Goal: Transaction & Acquisition: Purchase product/service

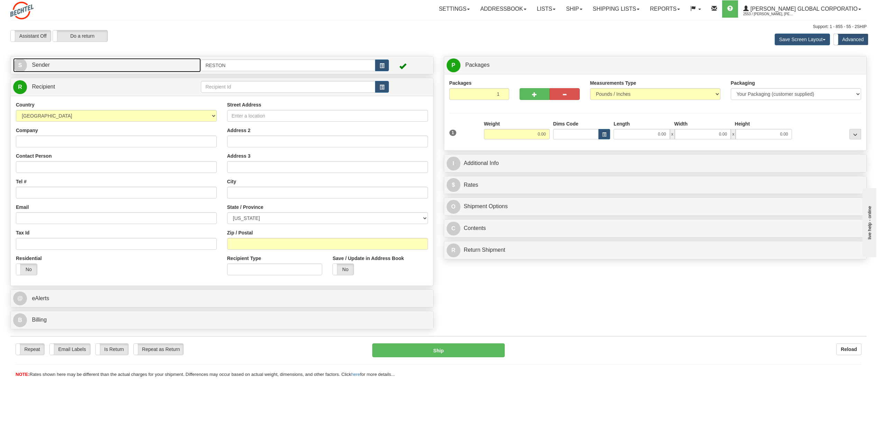
drag, startPoint x: 133, startPoint y: 68, endPoint x: 132, endPoint y: 64, distance: 4.3
click at [133, 68] on link "S Sender" at bounding box center [107, 65] width 188 height 14
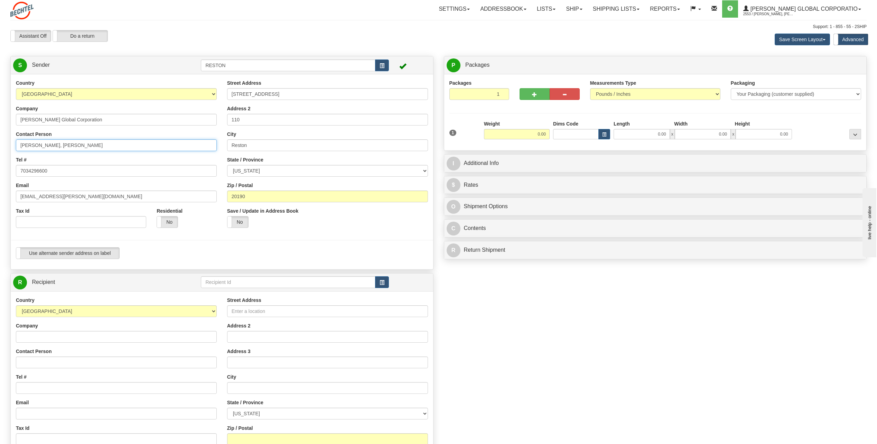
click at [59, 148] on input "[PERSON_NAME], [PERSON_NAME]" at bounding box center [116, 145] width 201 height 12
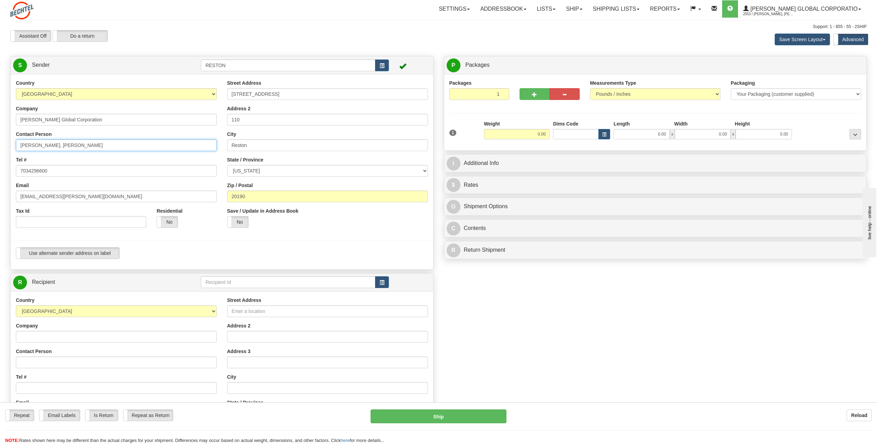
click at [59, 148] on input "[PERSON_NAME], [PERSON_NAME]" at bounding box center [116, 145] width 201 height 12
click at [93, 142] on input "[PERSON_NAME]" at bounding box center [116, 145] width 201 height 12
type input "[PERSON_NAME]"
click at [189, 183] on div "Email [EMAIL_ADDRESS][PERSON_NAME][DOMAIN_NAME]" at bounding box center [116, 192] width 201 height 20
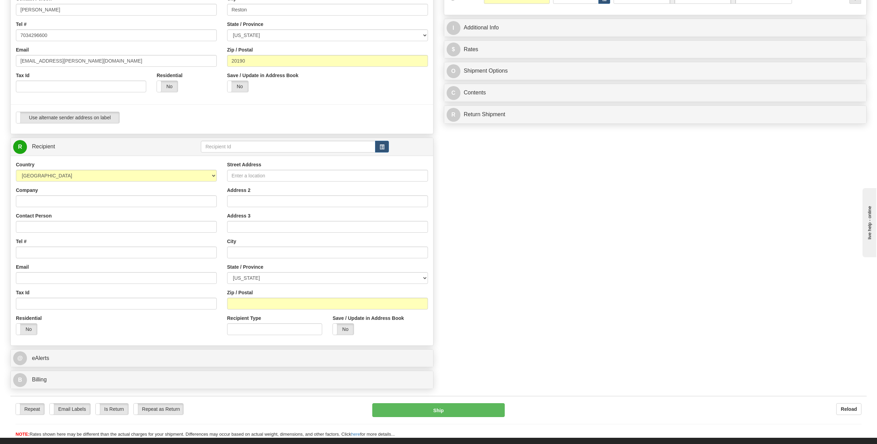
scroll to position [138, 0]
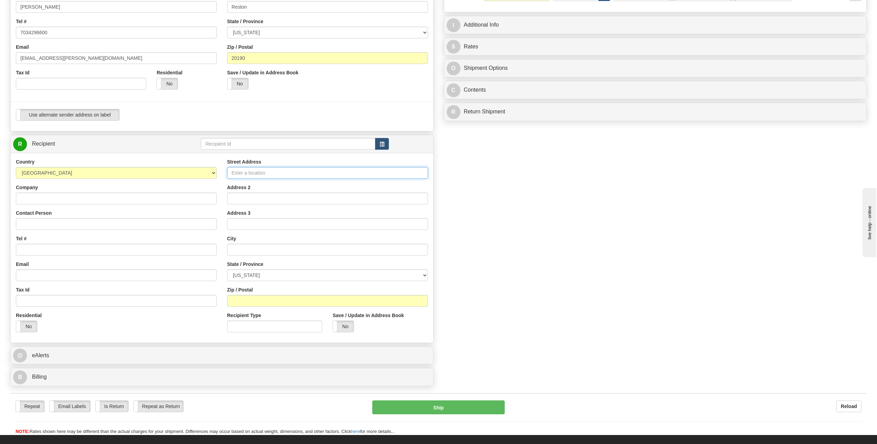
click at [333, 176] on input "Street Address" at bounding box center [327, 173] width 201 height 12
paste input "[STREET_ADDRESS]"
type input "[STREET_ADDRESS]"
click at [252, 203] on input "Address 2" at bounding box center [327, 199] width 201 height 12
click at [232, 243] on div "City" at bounding box center [327, 245] width 201 height 20
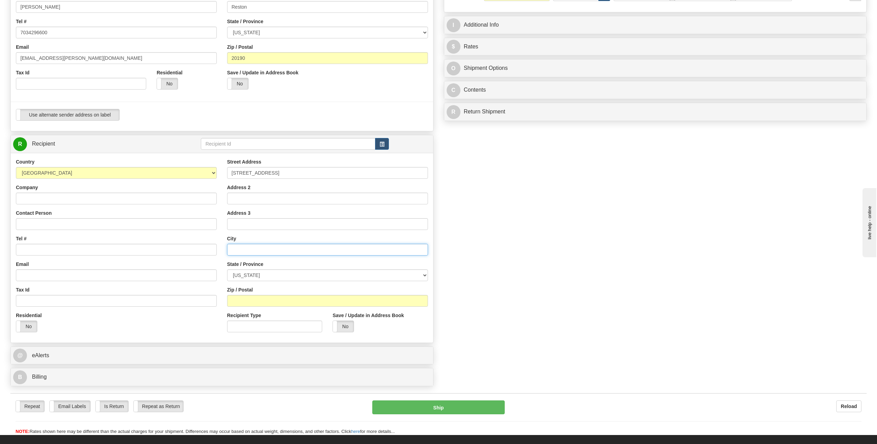
click at [234, 249] on input "text" at bounding box center [327, 250] width 201 height 12
paste input "[GEOGRAPHIC_DATA]"
type input "[GEOGRAPHIC_DATA]"
click at [244, 300] on input "Zip / Postal" at bounding box center [327, 301] width 201 height 12
click at [249, 274] on select "[US_STATE] [US_STATE] [US_STATE] [US_STATE] Armed Forces America Armed Forces E…" at bounding box center [327, 275] width 201 height 12
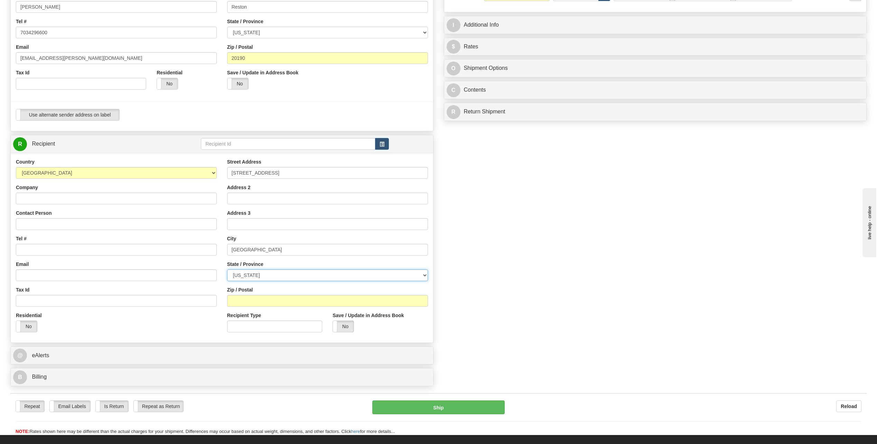
select select "MD"
click at [227, 269] on select "[US_STATE] [US_STATE] [US_STATE] [US_STATE] Armed Forces America Armed Forces E…" at bounding box center [327, 275] width 201 height 12
click at [258, 304] on input "Zip / Postal" at bounding box center [327, 301] width 201 height 12
click at [266, 306] on input "Zip / Postal" at bounding box center [327, 301] width 201 height 12
paste input "21793"
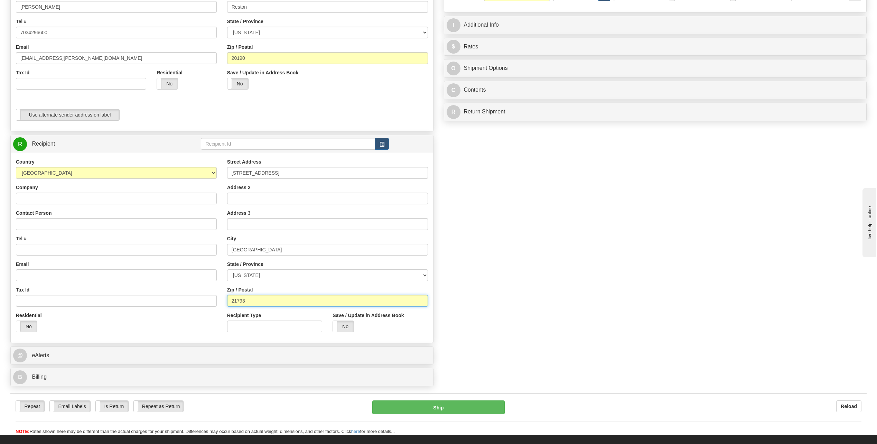
type input "21793"
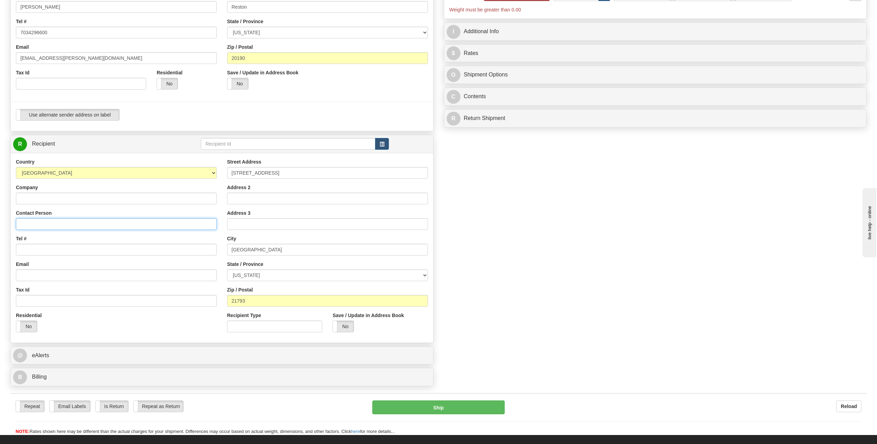
click at [30, 224] on input "Contact Person" at bounding box center [116, 224] width 201 height 12
paste input "[PERSON_NAME]"
type input "[PERSON_NAME]"
click at [42, 250] on input "Tel #" at bounding box center [116, 250] width 201 height 12
paste input "[PHONE_NUMBER]"
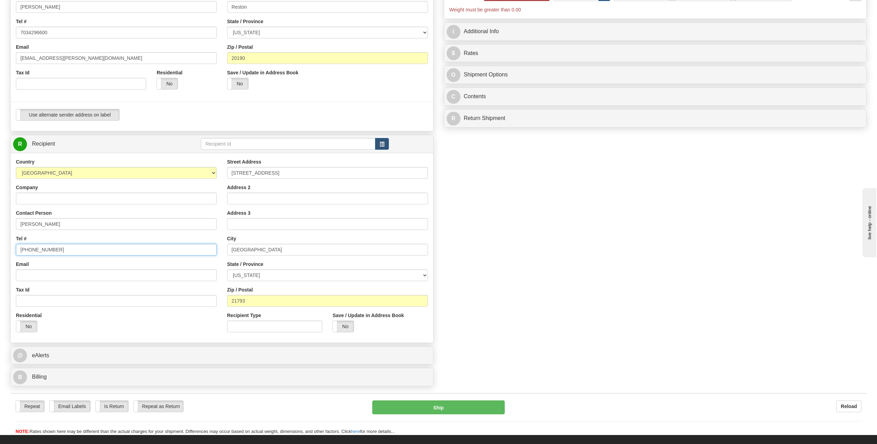
type input "[PHONE_NUMBER]"
click at [98, 271] on input "Email" at bounding box center [116, 275] width 201 height 12
click at [24, 274] on input "Email" at bounding box center [116, 275] width 201 height 12
paste input "[PHONE_NUMBER]"
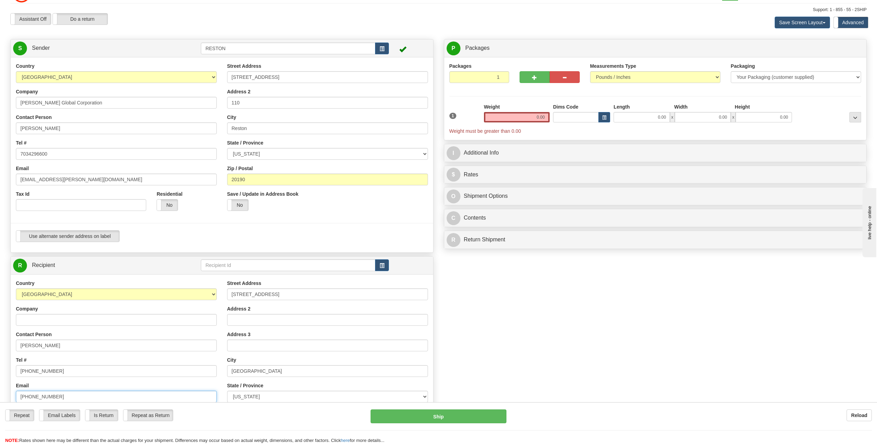
scroll to position [0, 0]
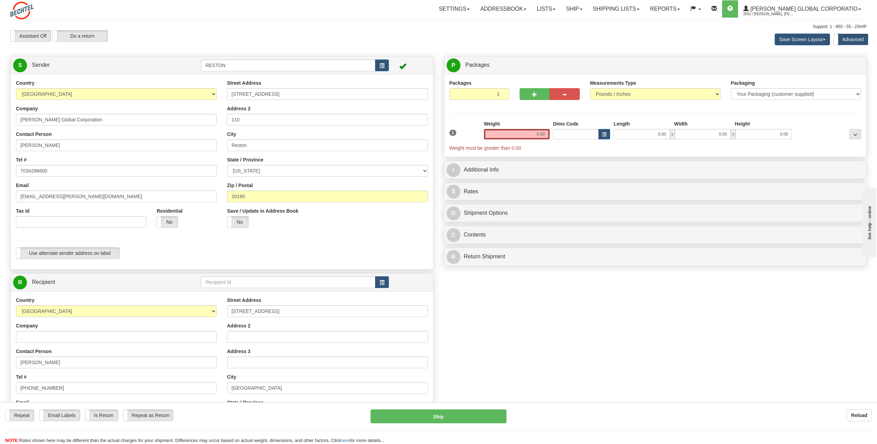
type input "[PHONE_NUMBER]"
click at [534, 130] on input "0.00" at bounding box center [517, 134] width 66 height 10
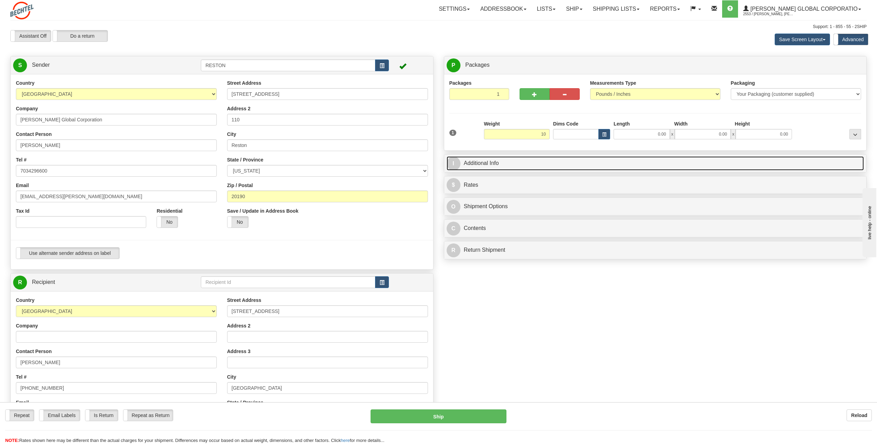
type input "10.00"
click at [576, 161] on link "I Additional Info" at bounding box center [656, 163] width 418 height 14
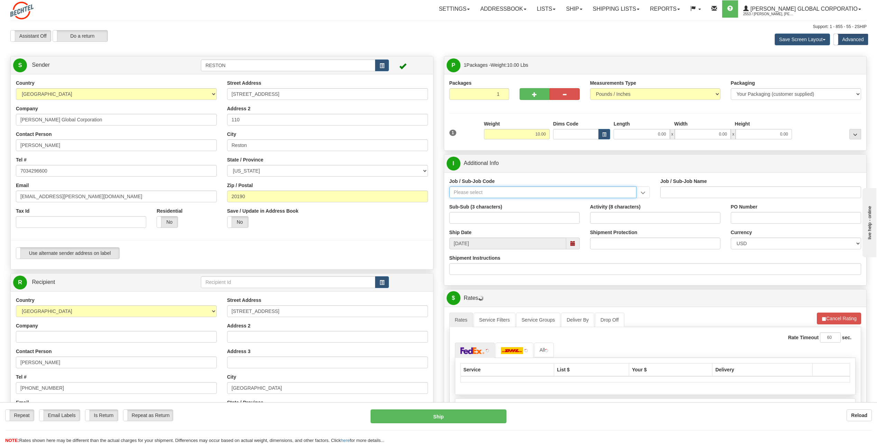
click at [514, 192] on input "Job / Sub-Job Code" at bounding box center [543, 192] width 187 height 12
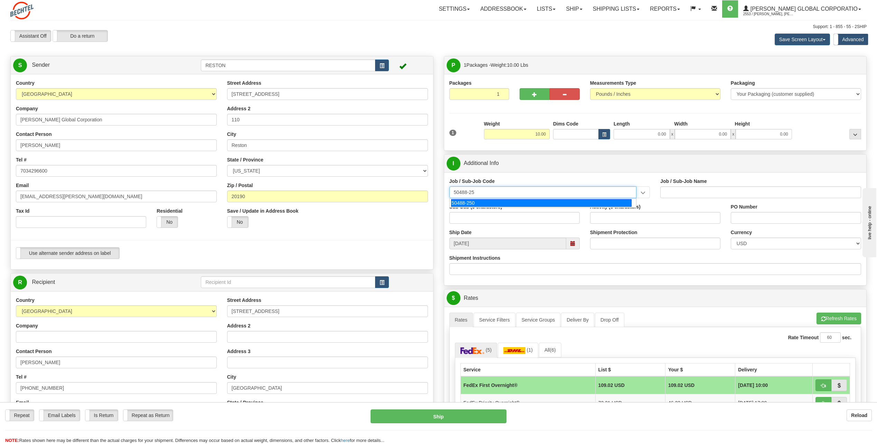
type input "50488-250"
click at [516, 205] on div "50488-250" at bounding box center [541, 203] width 180 height 8
type input "IT-GEN. USER SERVICE - RESTON"
type input "50488-250"
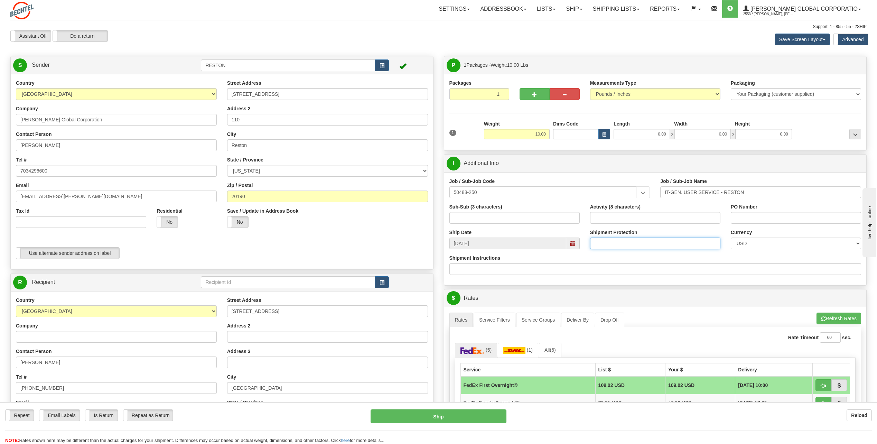
click at [622, 240] on input "Shipment Protection" at bounding box center [655, 244] width 130 height 12
type input "1200"
click at [634, 267] on input "Shipment Instructions" at bounding box center [656, 269] width 412 height 12
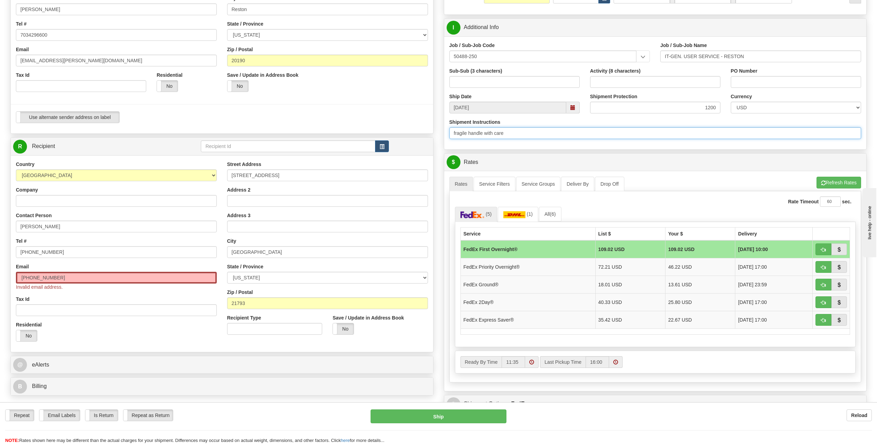
scroll to position [138, 0]
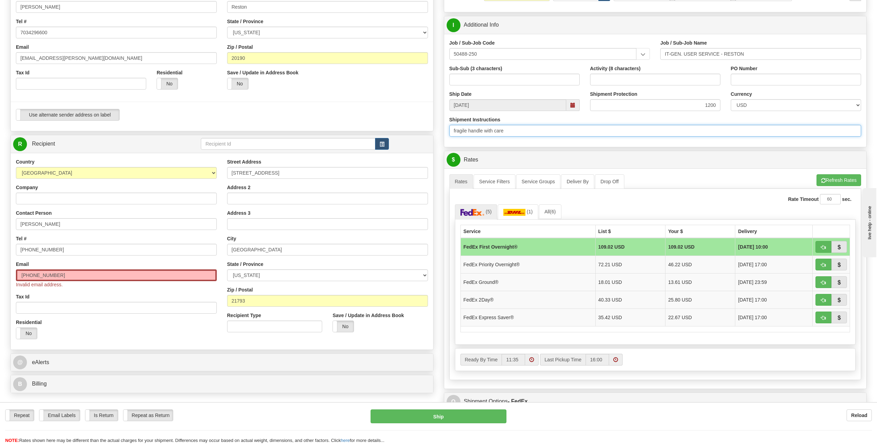
type input "fragile handle with care"
drag, startPoint x: 57, startPoint y: 279, endPoint x: 0, endPoint y: 287, distance: 57.6
click at [0, 287] on html "Training Course Close Toggle navigation Settings Shipping Preferences New Sende…" at bounding box center [438, 84] width 877 height 444
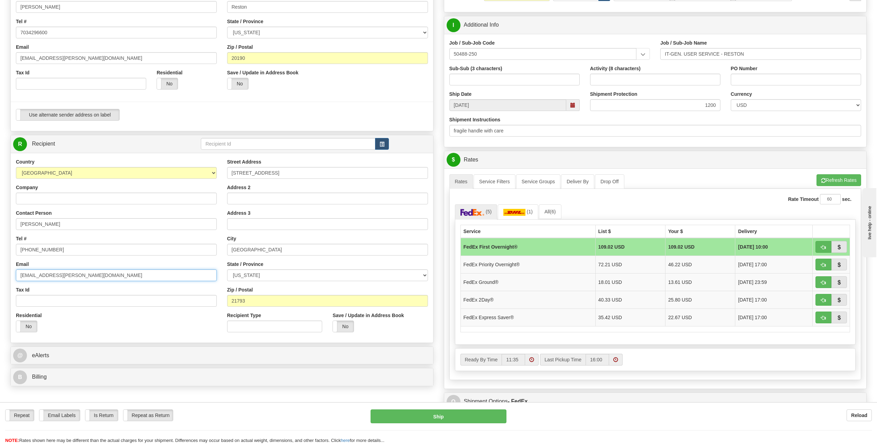
type input "[EMAIL_ADDRESS][PERSON_NAME][DOMAIN_NAME]"
click at [545, 132] on input "fragile handle with care" at bounding box center [656, 131] width 412 height 12
click at [822, 280] on span "button" at bounding box center [823, 282] width 5 height 4
type input "92"
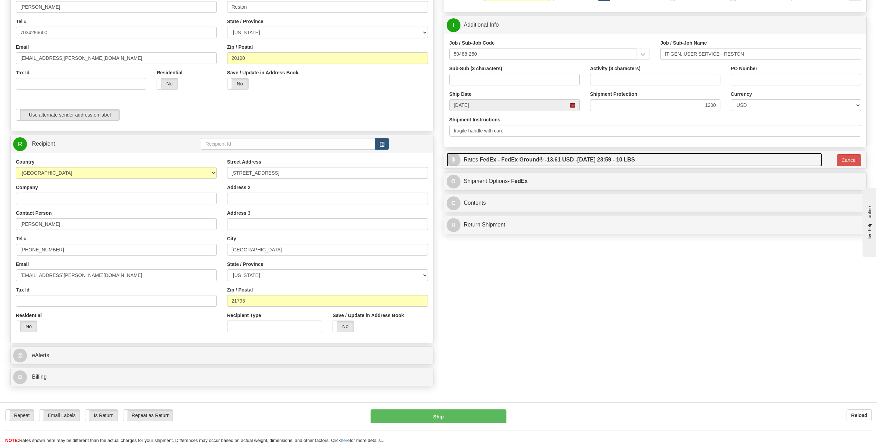
click at [470, 165] on link "$ Rates FedEx - FedEx Ground® - 13.61 USD - [DATE] 23:59 - 10 LBS" at bounding box center [635, 160] width 376 height 14
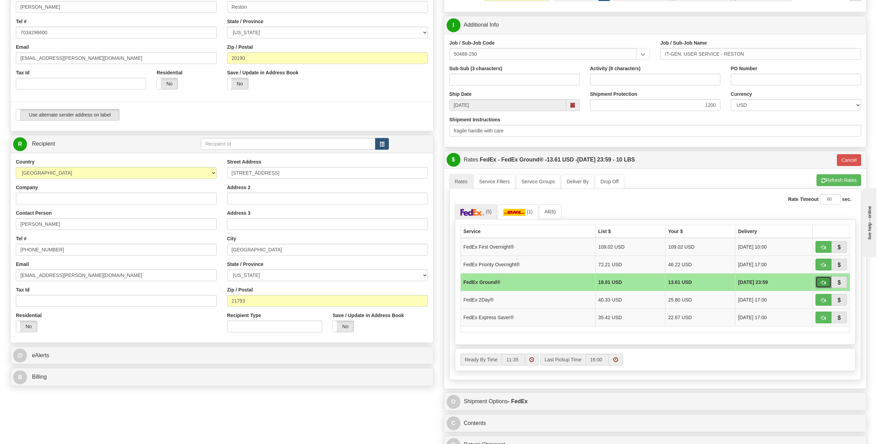
click at [827, 284] on button "button" at bounding box center [824, 282] width 16 height 12
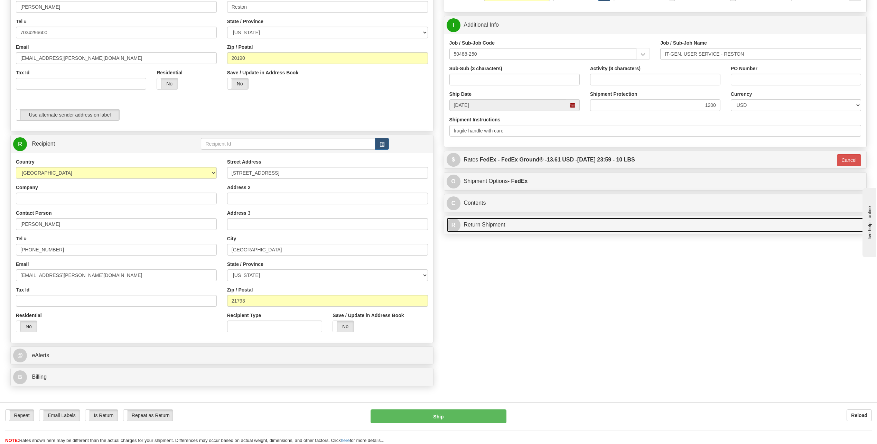
click at [498, 228] on link "R Return Shipment" at bounding box center [656, 225] width 418 height 14
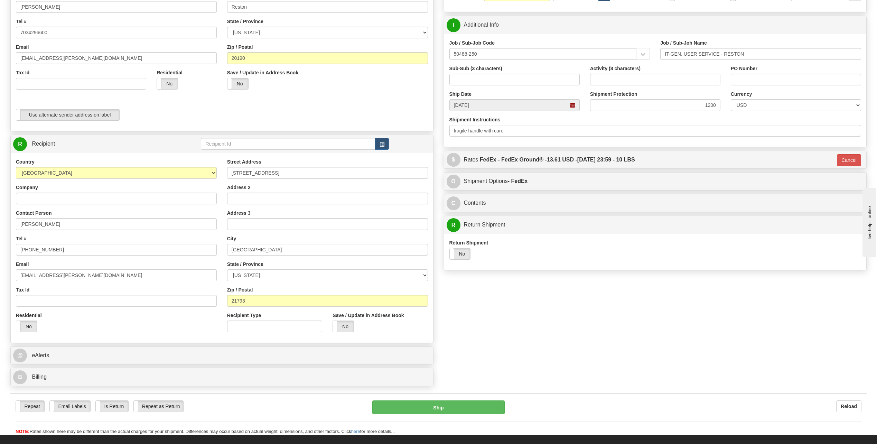
click at [465, 254] on label "No" at bounding box center [460, 253] width 21 height 11
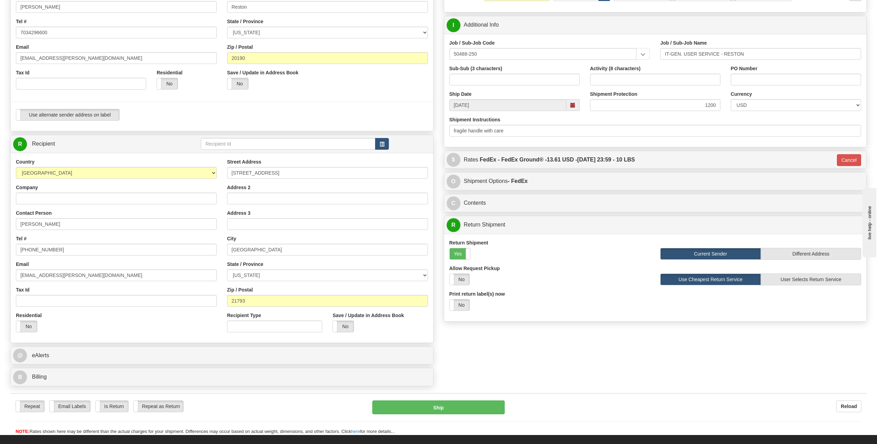
click at [460, 304] on label "No" at bounding box center [460, 304] width 20 height 11
select select "1"
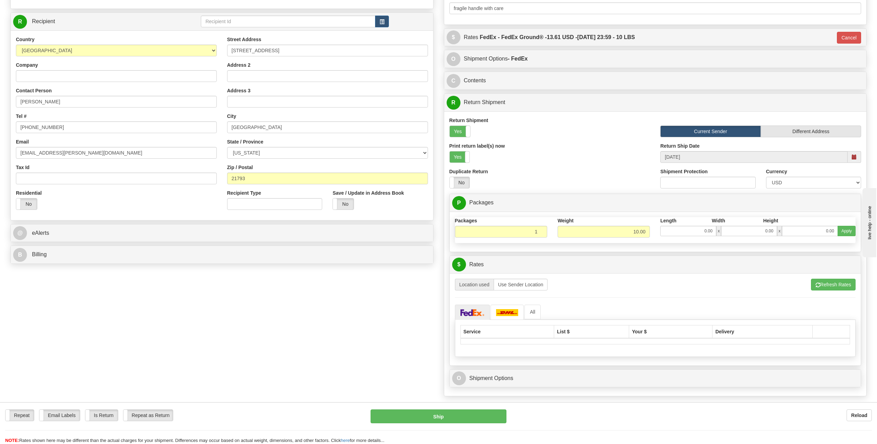
scroll to position [277, 0]
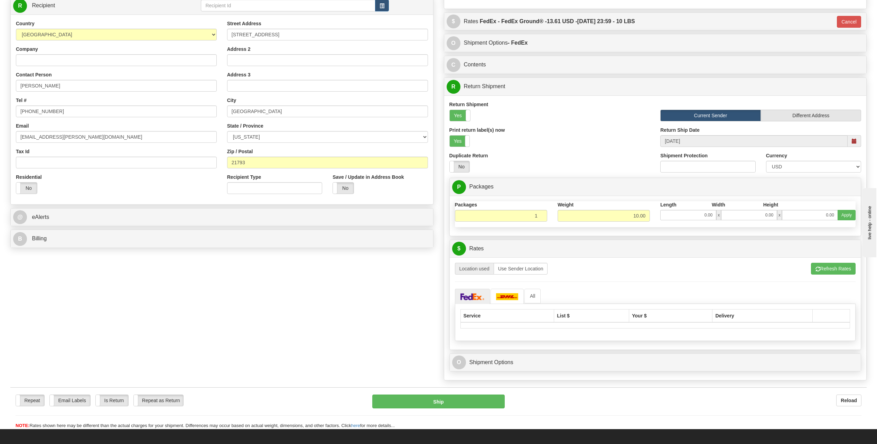
click at [853, 276] on div "Refresh Rates Cancel Rating Location used Use Sender Location All" at bounding box center [655, 302] width 401 height 78
click at [843, 275] on div "Refresh Rates Cancel Rating Location used Use Sender Location All" at bounding box center [655, 302] width 401 height 78
click at [840, 270] on button "Refresh Rates" at bounding box center [833, 269] width 45 height 12
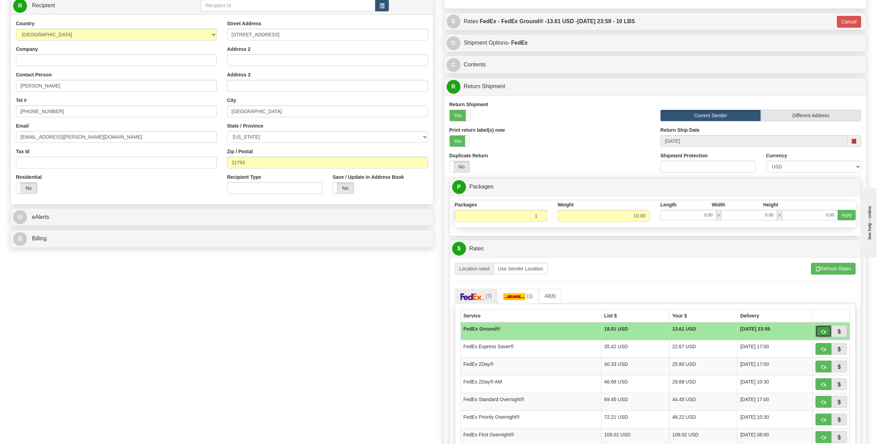
click at [826, 330] on button "button" at bounding box center [824, 331] width 16 height 12
type input "92"
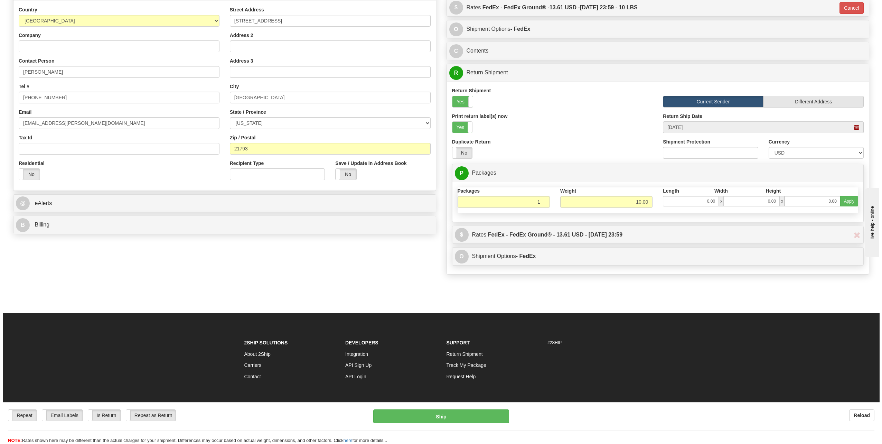
scroll to position [303, 0]
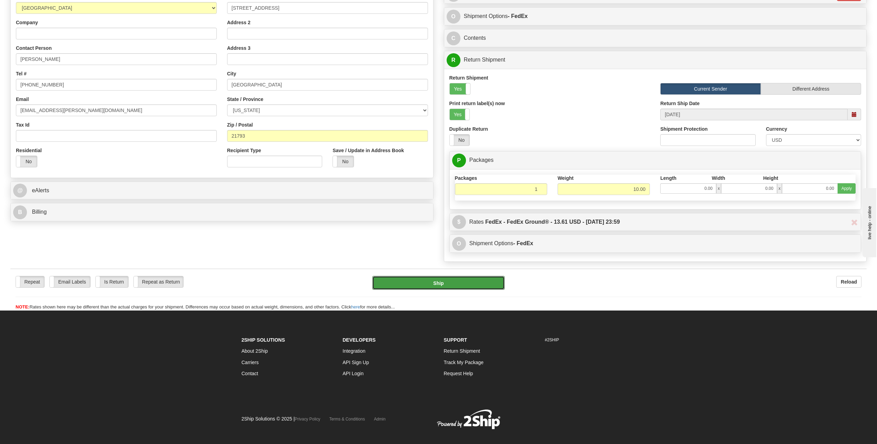
click at [486, 287] on button "Ship" at bounding box center [438, 283] width 132 height 14
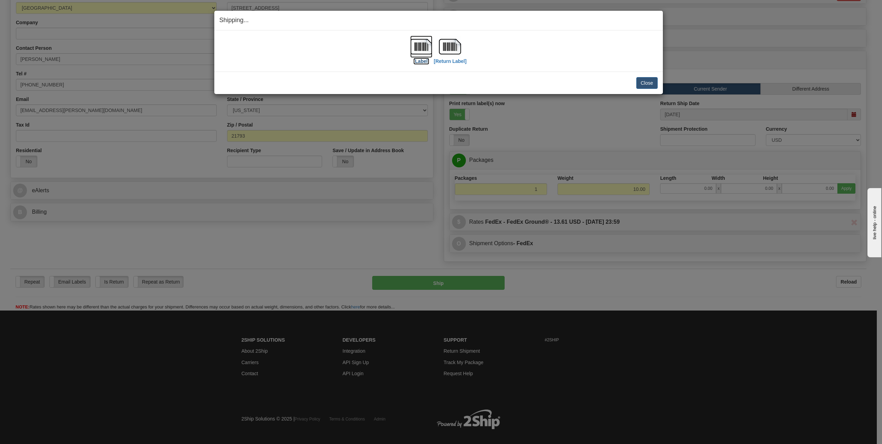
click at [424, 63] on label "[Label]" at bounding box center [422, 61] width 16 height 7
click at [452, 62] on label "[Return Label]" at bounding box center [450, 61] width 33 height 7
click at [645, 84] on button "Close" at bounding box center [647, 83] width 21 height 12
